Goal: Information Seeking & Learning: Learn about a topic

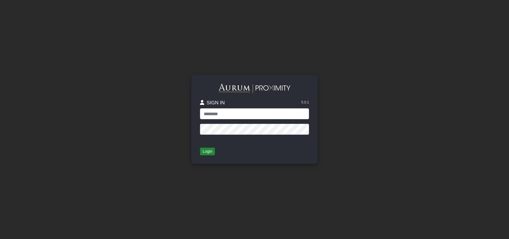
type input "****"
click at [211, 152] on button "Login" at bounding box center [207, 152] width 15 height 8
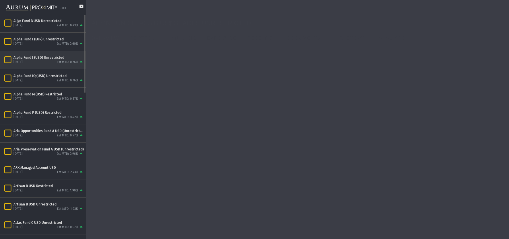
click at [38, 55] on div "Alpha Fund I (USD) Unrestricted" at bounding box center [48, 57] width 70 height 5
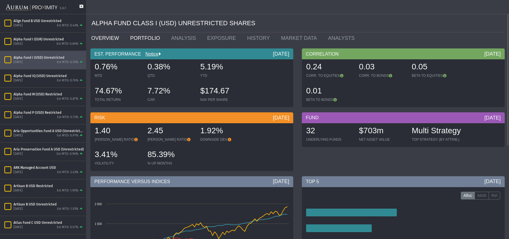
click at [138, 37] on link "PORTFOLIO" at bounding box center [146, 37] width 41 height 11
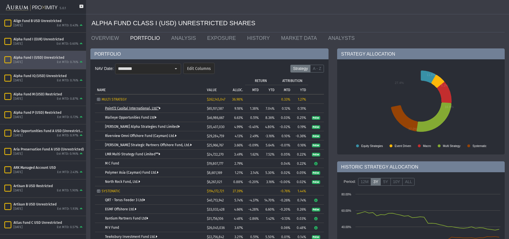
click at [130, 108] on link "Point72 Capital International, Ltd.*" at bounding box center [132, 108] width 55 height 4
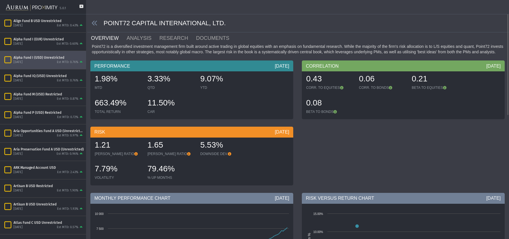
click at [91, 24] on span at bounding box center [95, 23] width 16 height 7
click at [92, 24] on icon at bounding box center [95, 23] width 6 height 6
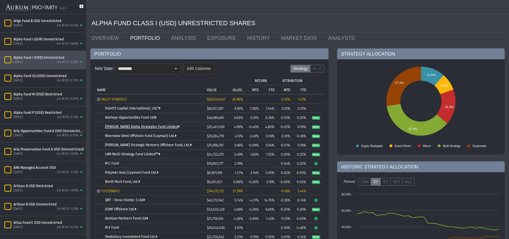
click at [139, 126] on link "[PERSON_NAME] Alpha Strategies Fund Limited" at bounding box center [142, 127] width 75 height 4
